Goal: Information Seeking & Learning: Find contact information

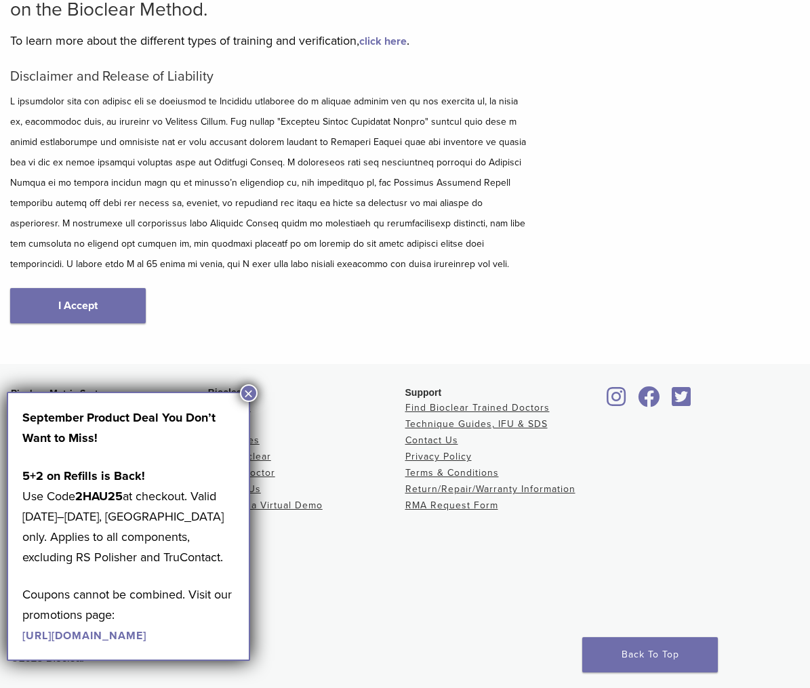
scroll to position [138, 0]
click at [245, 390] on button "×" at bounding box center [249, 393] width 18 height 18
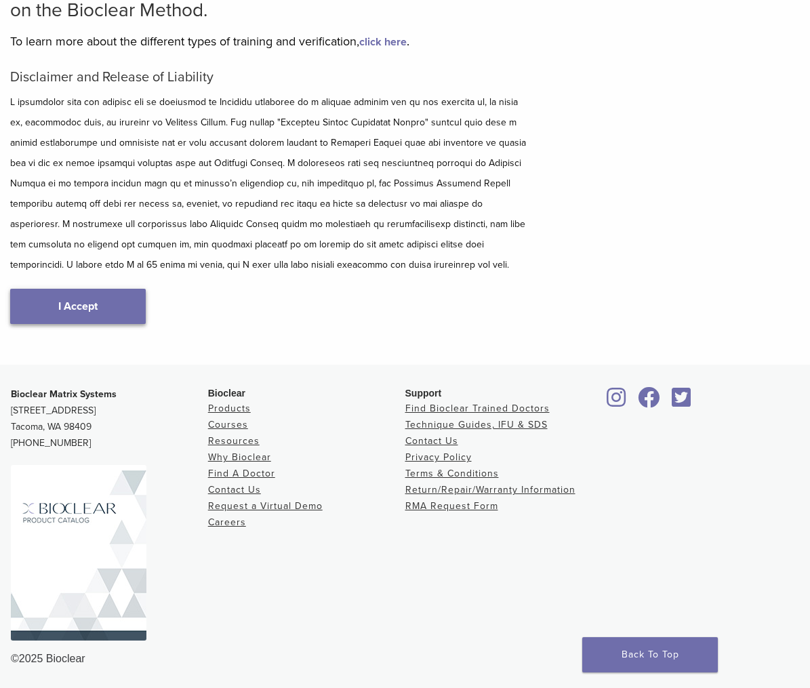
click at [106, 305] on link "I Accept" at bounding box center [78, 306] width 136 height 35
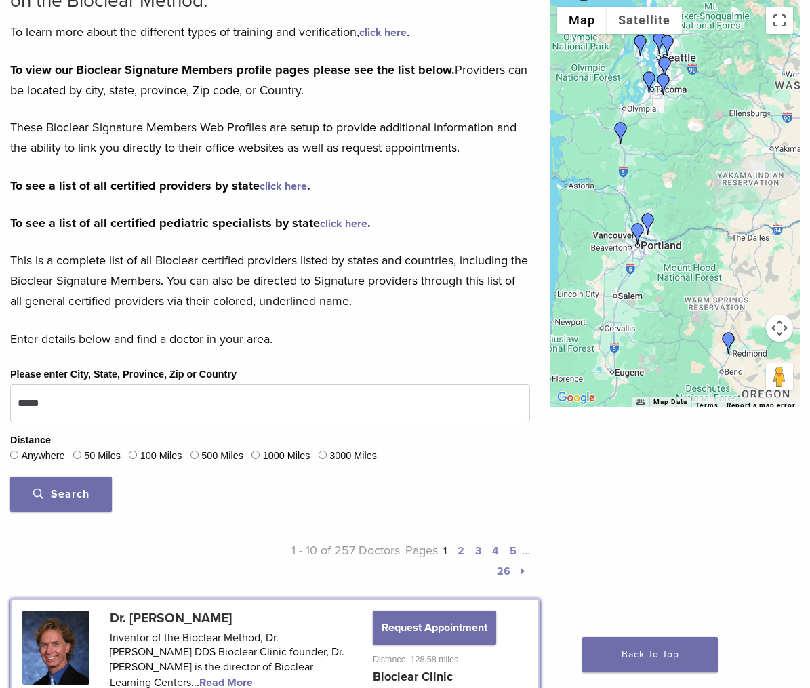
scroll to position [171, 0]
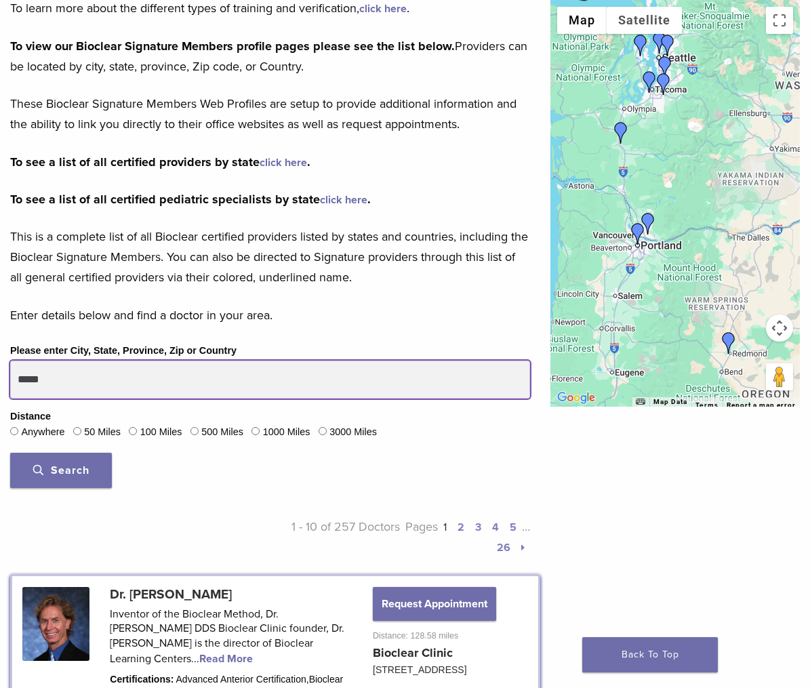
drag, startPoint x: 66, startPoint y: 373, endPoint x: -27, endPoint y: 373, distance: 93.5
type input "*****"
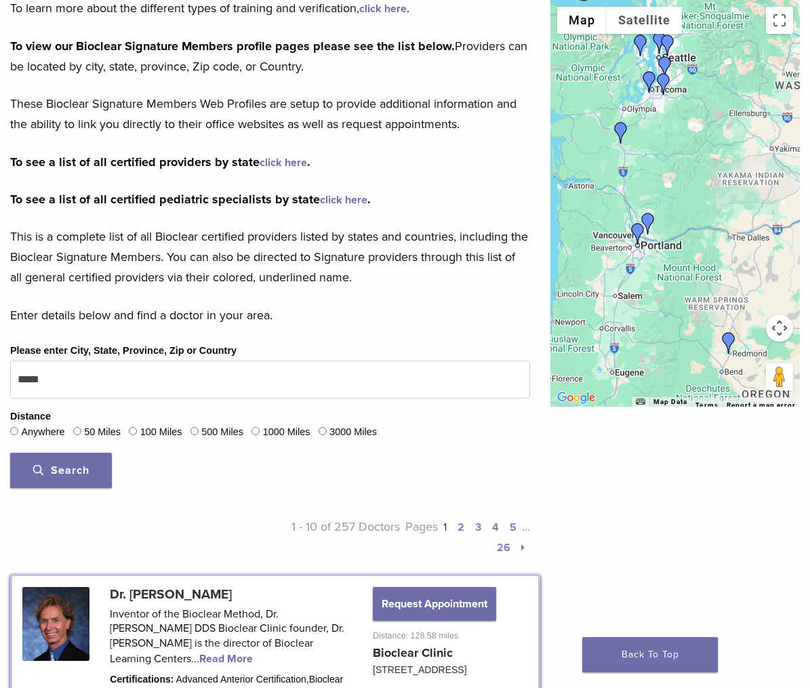
click at [70, 472] on span "Search" at bounding box center [61, 471] width 56 height 14
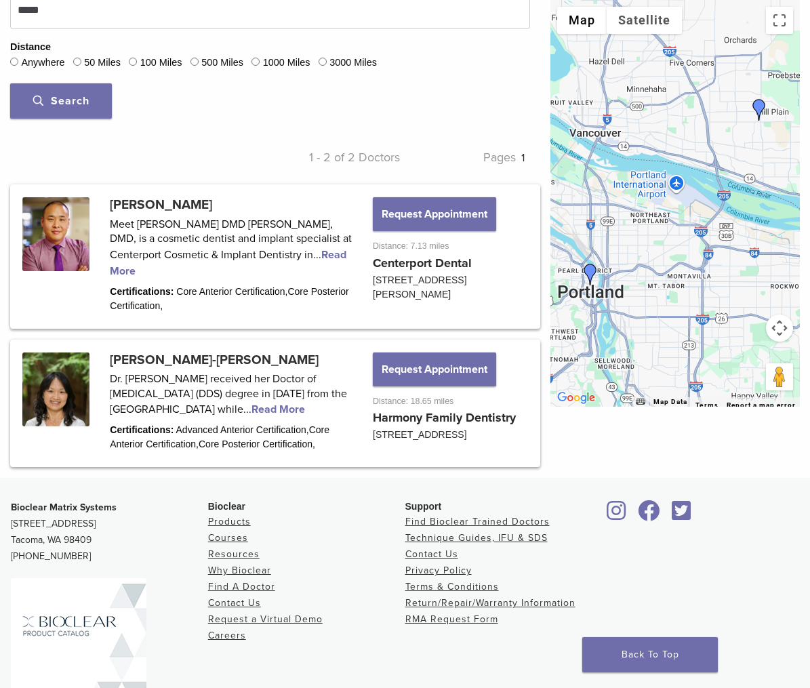
scroll to position [542, 0]
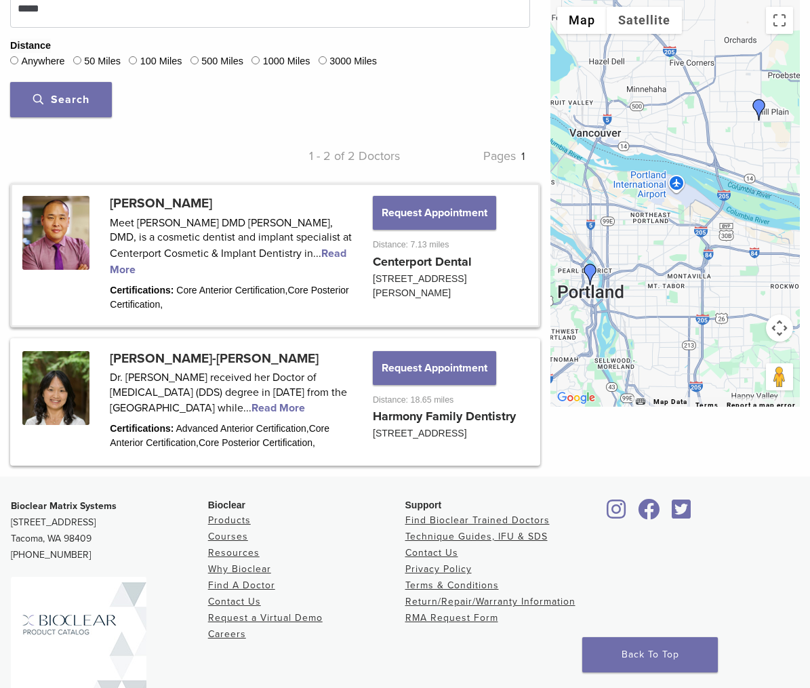
click at [331, 249] on link at bounding box center [275, 255] width 526 height 140
click at [335, 249] on link at bounding box center [275, 255] width 526 height 140
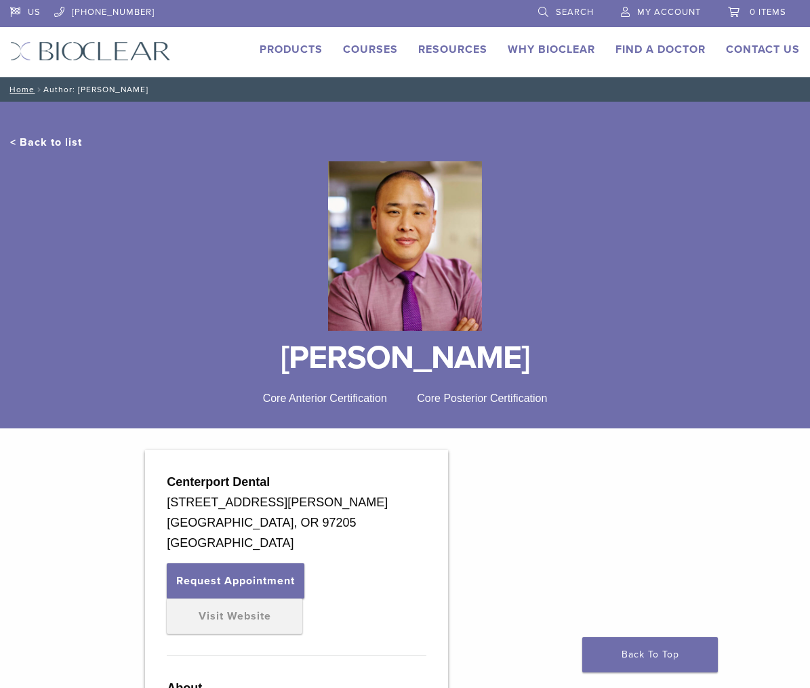
click at [55, 142] on link "< Back to list" at bounding box center [46, 143] width 72 height 14
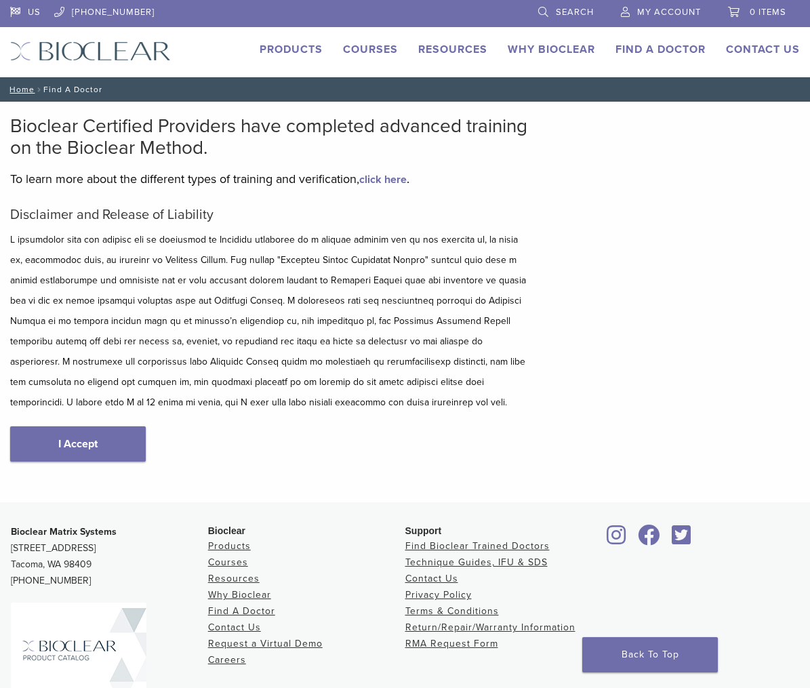
scroll to position [4, 0]
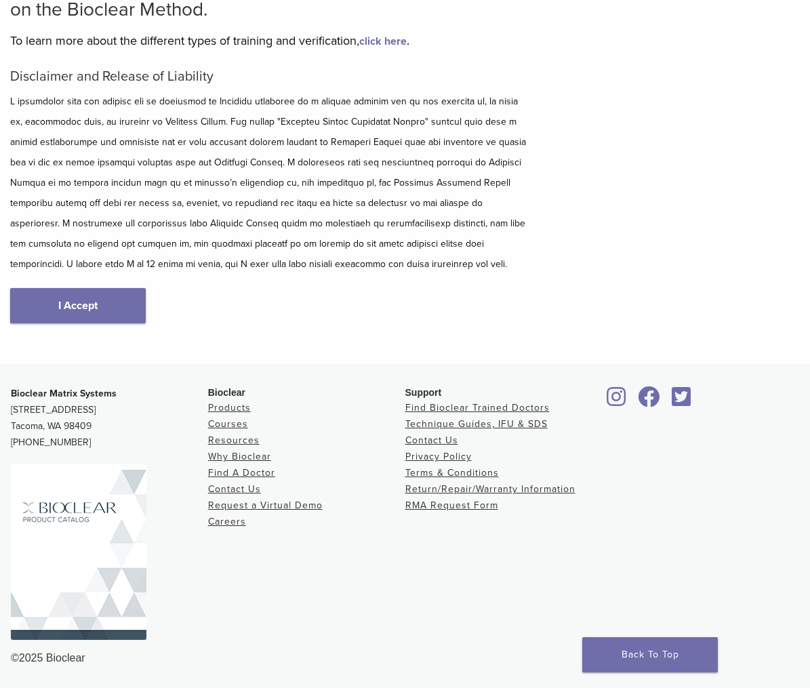
scroll to position [138, 0]
click at [389, 38] on link "click here" at bounding box center [382, 42] width 47 height 14
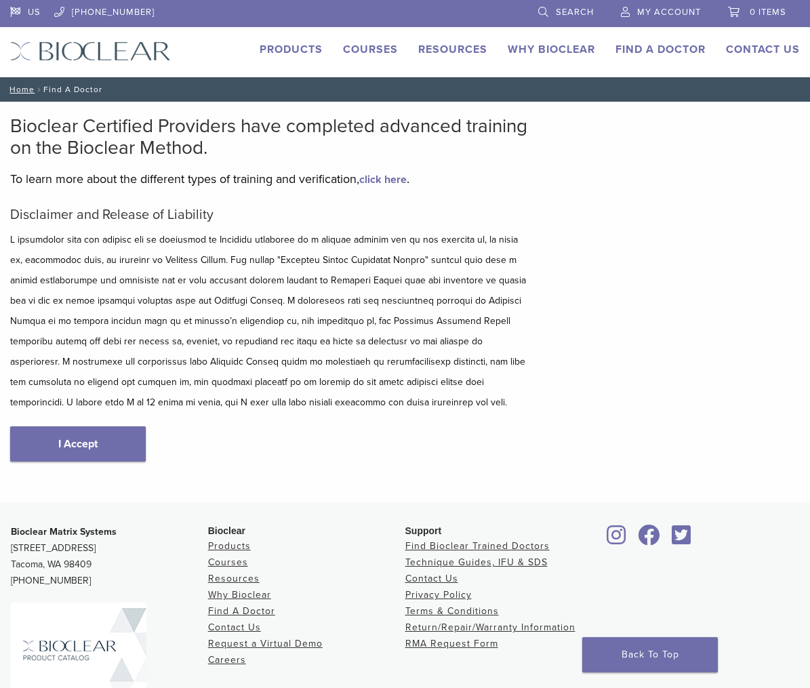
scroll to position [0, 0]
click at [566, 46] on link "Why Bioclear" at bounding box center [551, 50] width 87 height 14
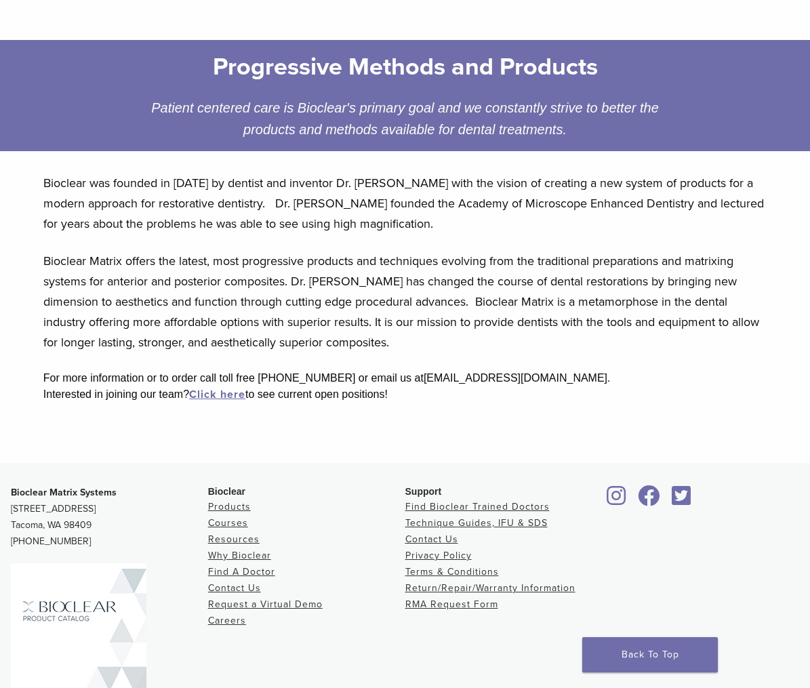
scroll to position [203, 0]
